Goal: Use online tool/utility: Use online tool/utility

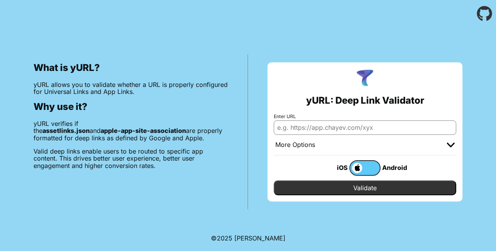
click at [366, 126] on input "Enter URL" at bounding box center [365, 127] width 182 height 14
paste input "bajajsuperapp://tradingsso/Bajaj Broking$[URL][DOMAIN_NAME]? ?utm_source=BFA_ap…"
click at [379, 184] on input "Validate" at bounding box center [365, 187] width 182 height 15
click at [389, 167] on div "Android" at bounding box center [395, 167] width 31 height 10
click at [396, 167] on div "Android" at bounding box center [395, 167] width 31 height 10
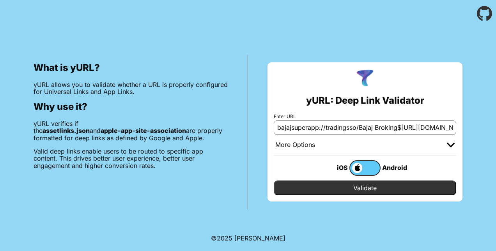
click at [396, 167] on div "Android" at bounding box center [395, 167] width 31 height 10
drag, startPoint x: 396, startPoint y: 167, endPoint x: 400, endPoint y: 166, distance: 4.4
click at [400, 166] on div "Android" at bounding box center [395, 167] width 31 height 10
drag, startPoint x: 400, startPoint y: 166, endPoint x: 368, endPoint y: 169, distance: 32.1
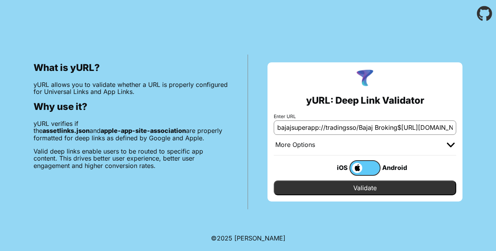
click at [368, 169] on label at bounding box center [364, 168] width 31 height 16
click at [0, 0] on input "checkbox" at bounding box center [0, 0] width 0 height 0
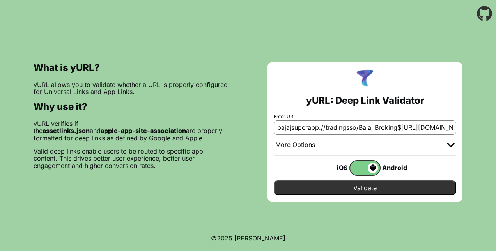
click at [394, 184] on input "Validate" at bounding box center [365, 187] width 182 height 15
click at [451, 143] on img at bounding box center [451, 145] width 8 height 5
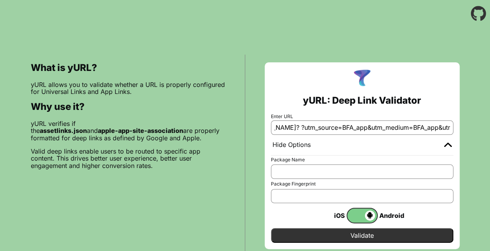
drag, startPoint x: 415, startPoint y: 125, endPoint x: 455, endPoint y: 127, distance: 40.6
click at [455, 127] on div "yURL: Deep Link Validator Enter URL bajajsuperapp://tradingsso/Bajaj Broking$[U…" at bounding box center [362, 155] width 195 height 187
click at [331, 128] on input "bajajsuperapp://tradingsso/Bajaj Broking$[URL][DOMAIN_NAME]? ?utm_source=BFA_ap…" at bounding box center [362, 127] width 182 height 14
type input "bajajsuperapp://tradingsso/Bajaj Broking$[URL][DOMAIN_NAME]"
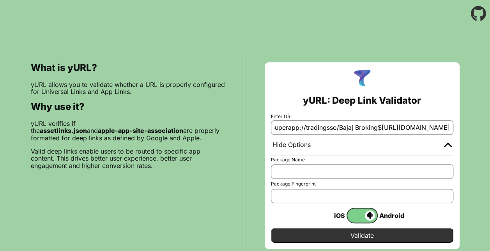
scroll to position [0, 0]
click at [368, 233] on input "Validate" at bounding box center [362, 235] width 182 height 15
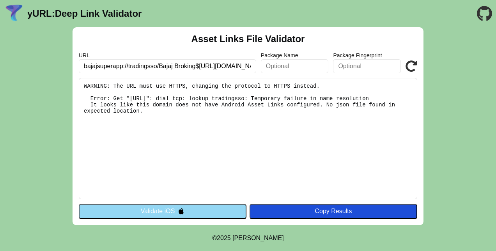
click at [410, 67] on icon at bounding box center [411, 66] width 12 height 12
